Goal: Manage account settings

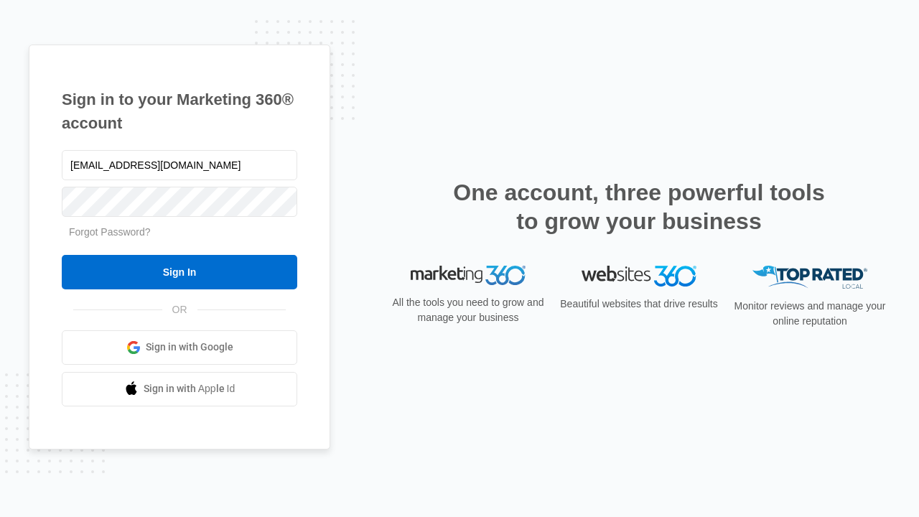
type input "[EMAIL_ADDRESS][DOMAIN_NAME]"
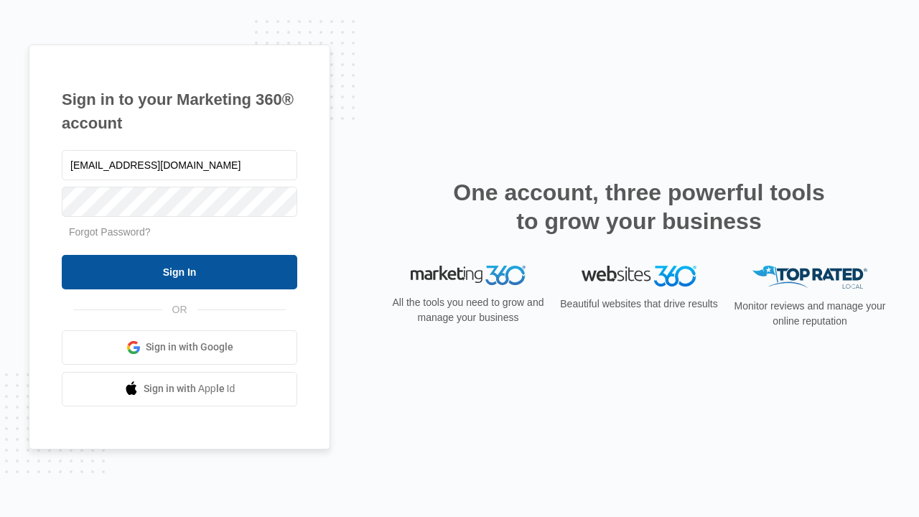
click at [179, 271] on input "Sign In" at bounding box center [179, 272] width 235 height 34
